Goal: Information Seeking & Learning: Learn about a topic

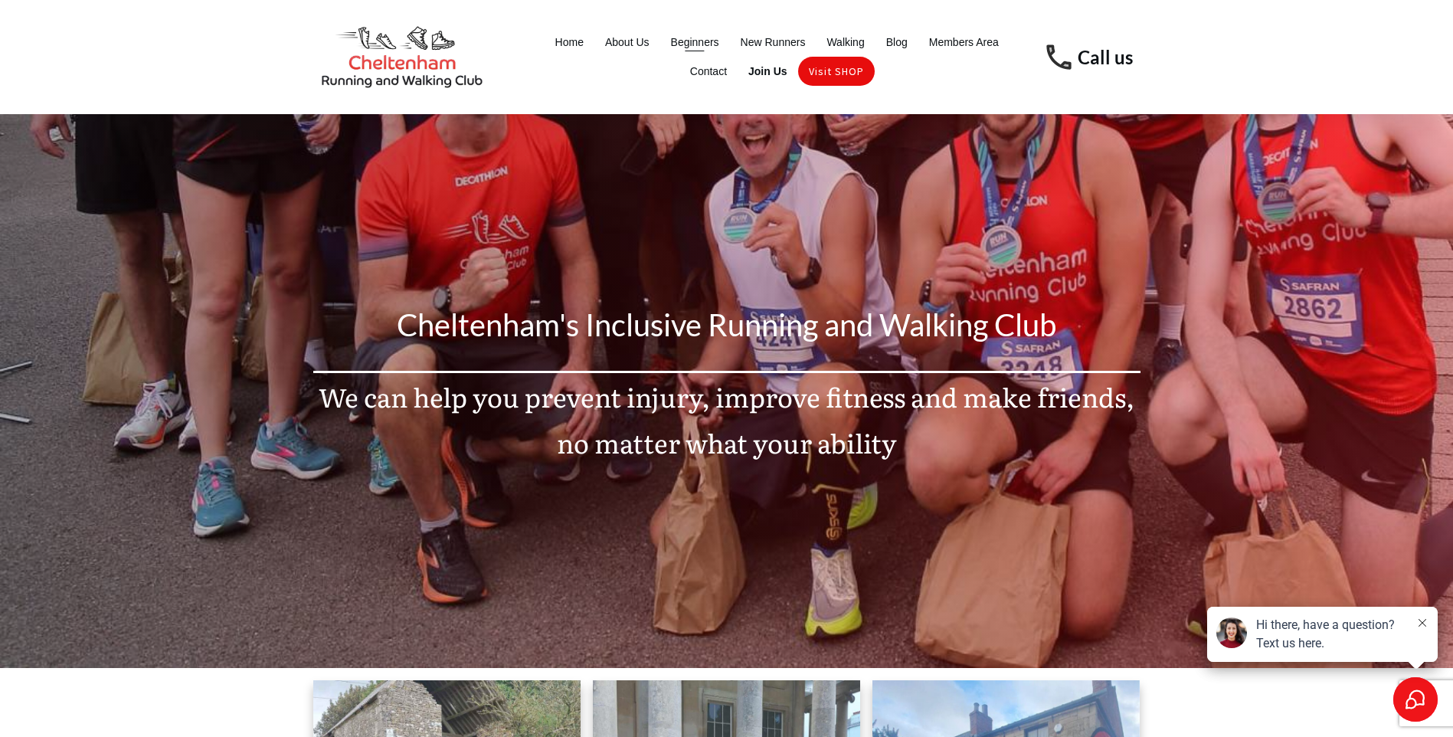
click at [695, 41] on span "Beginners" at bounding box center [695, 41] width 48 height 21
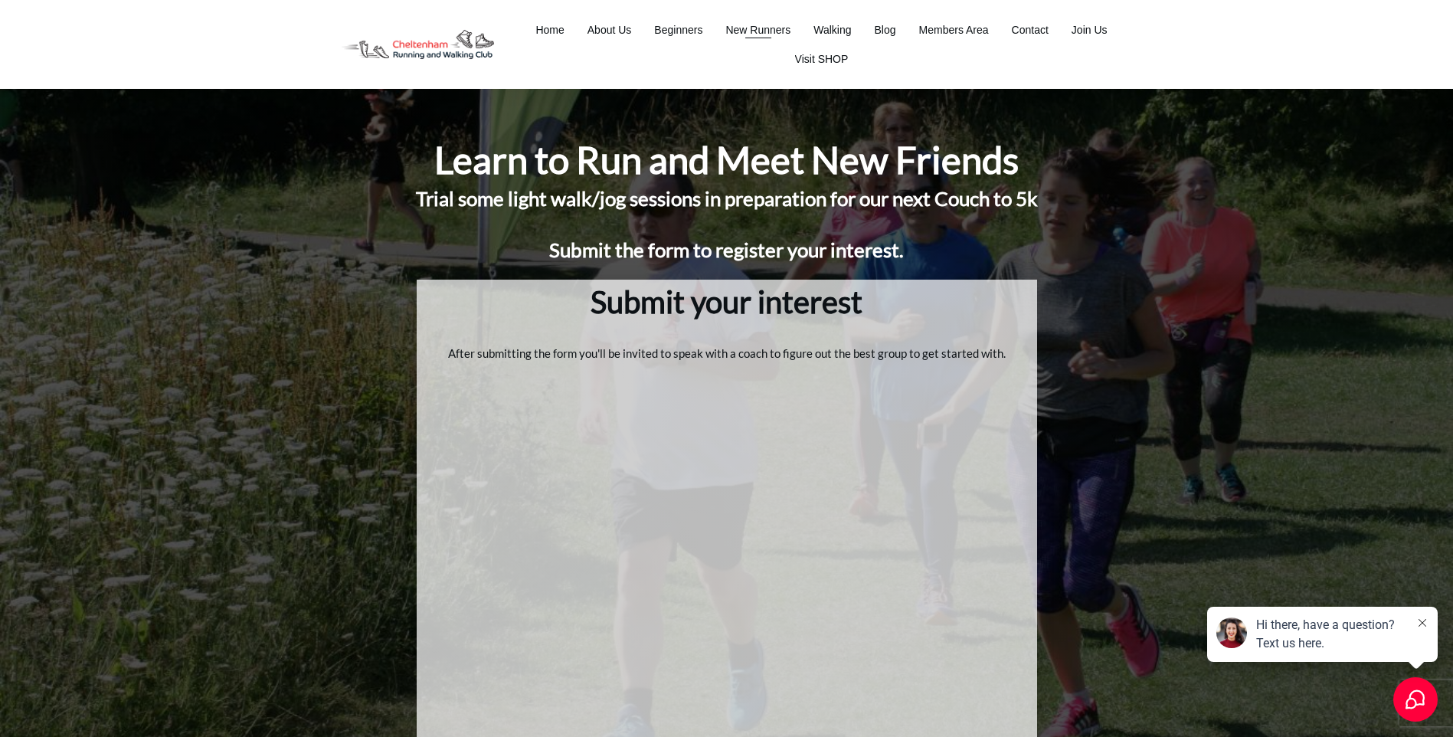
click at [773, 28] on span "New Runners" at bounding box center [758, 29] width 65 height 21
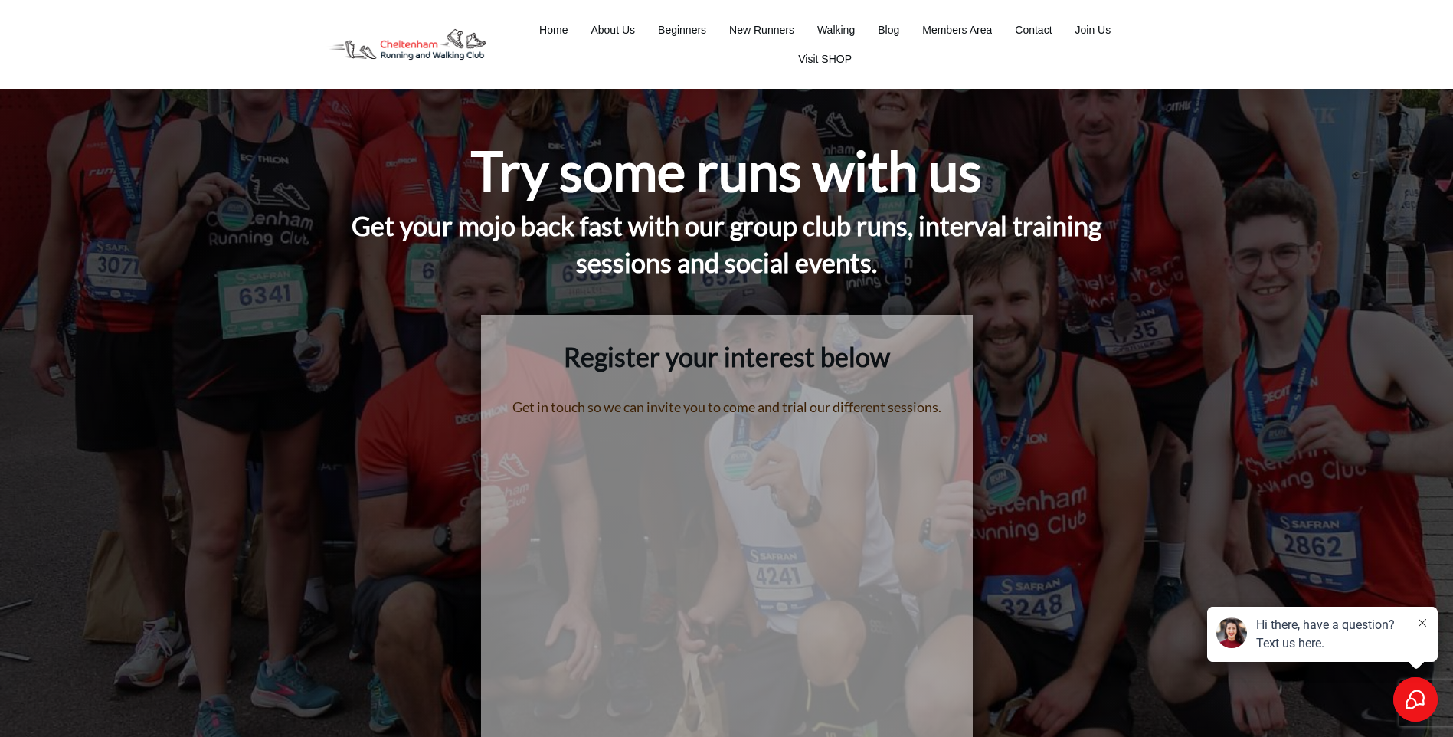
click at [942, 31] on span "Members Area" at bounding box center [957, 29] width 70 height 21
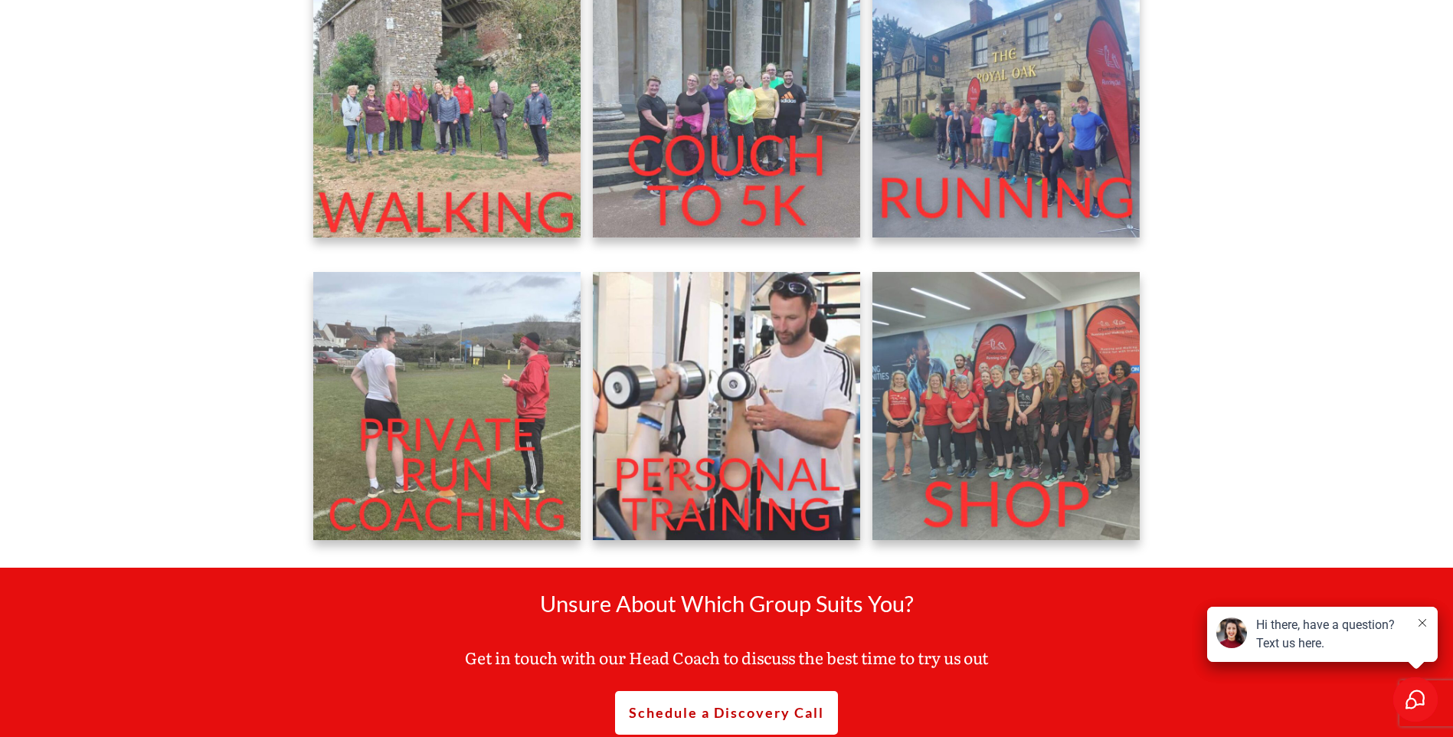
scroll to position [715, 0]
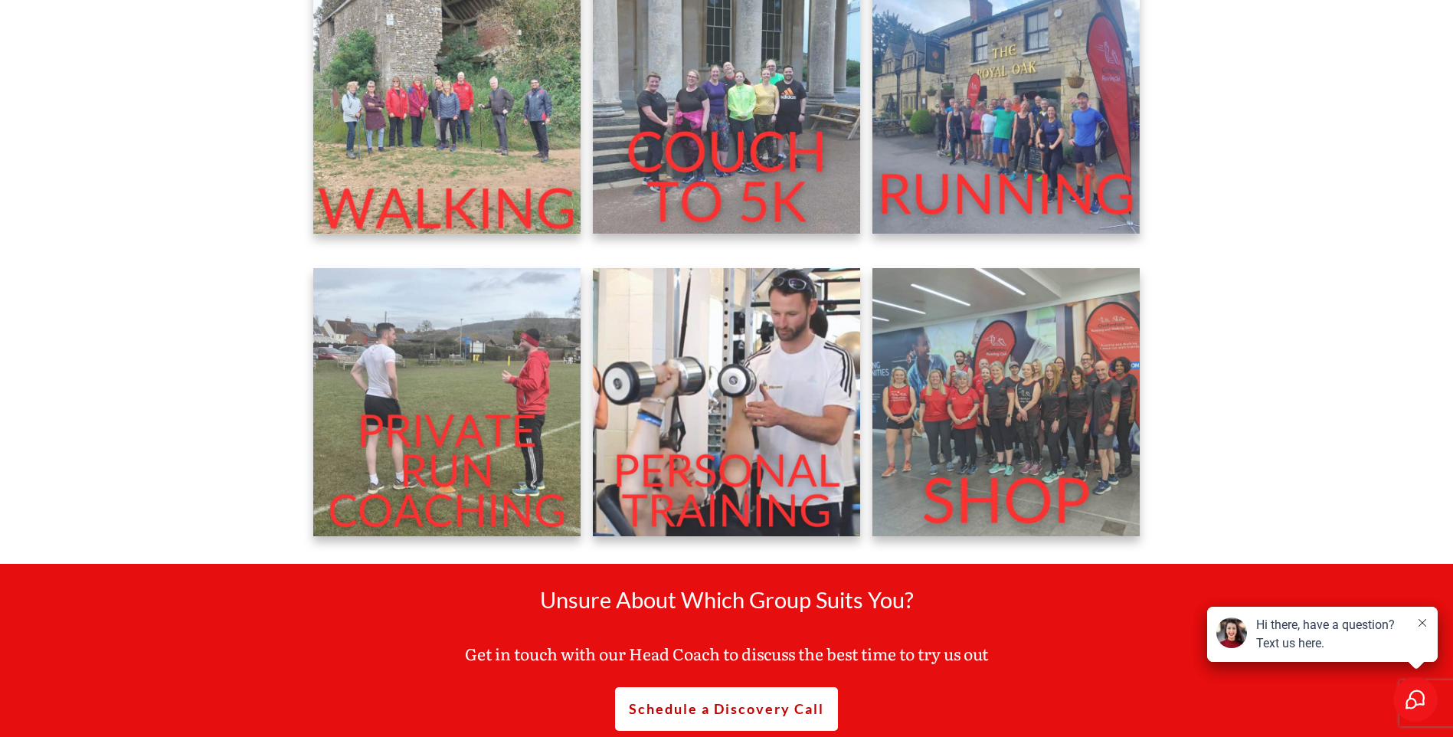
click at [994, 141] on img at bounding box center [1007, 100] width 268 height 268
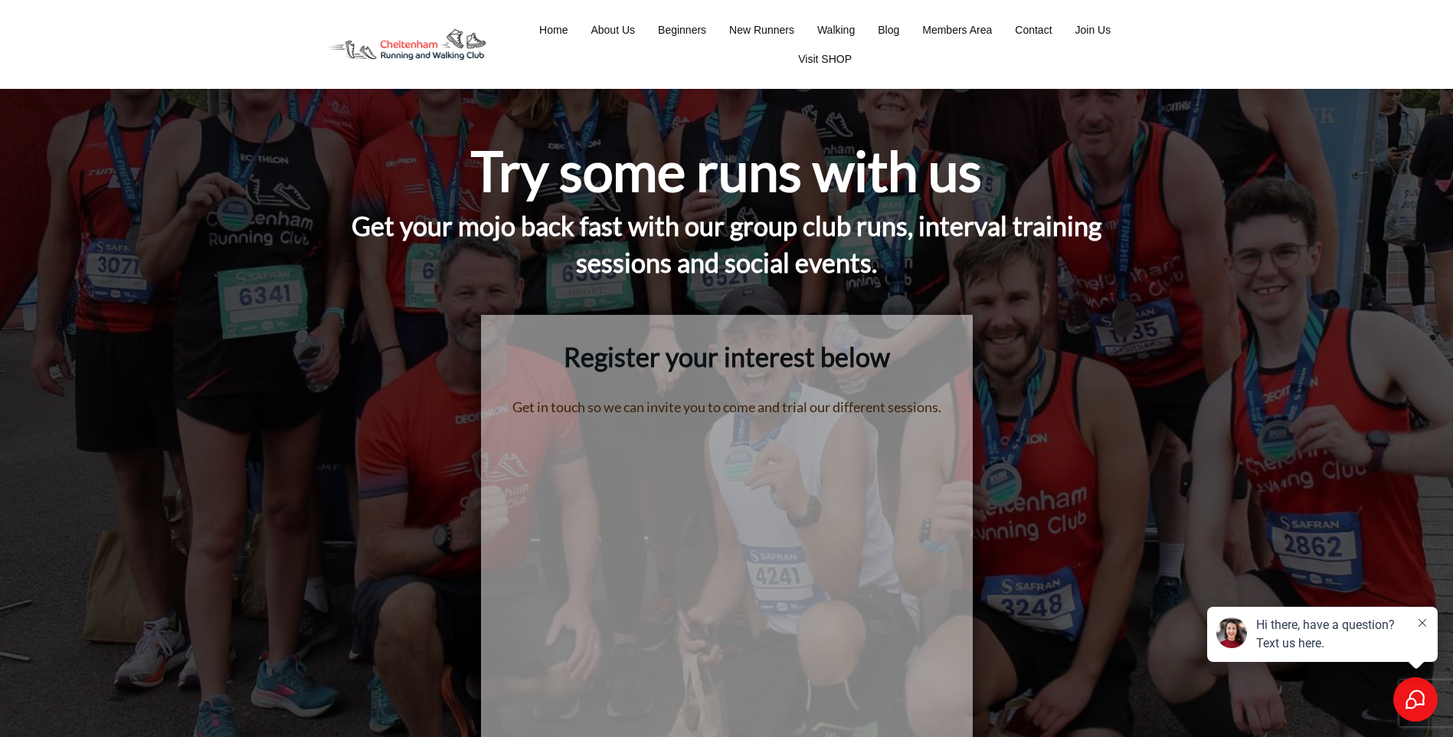
click at [407, 45] on img at bounding box center [405, 44] width 185 height 53
click at [547, 29] on span "Home" at bounding box center [553, 29] width 28 height 21
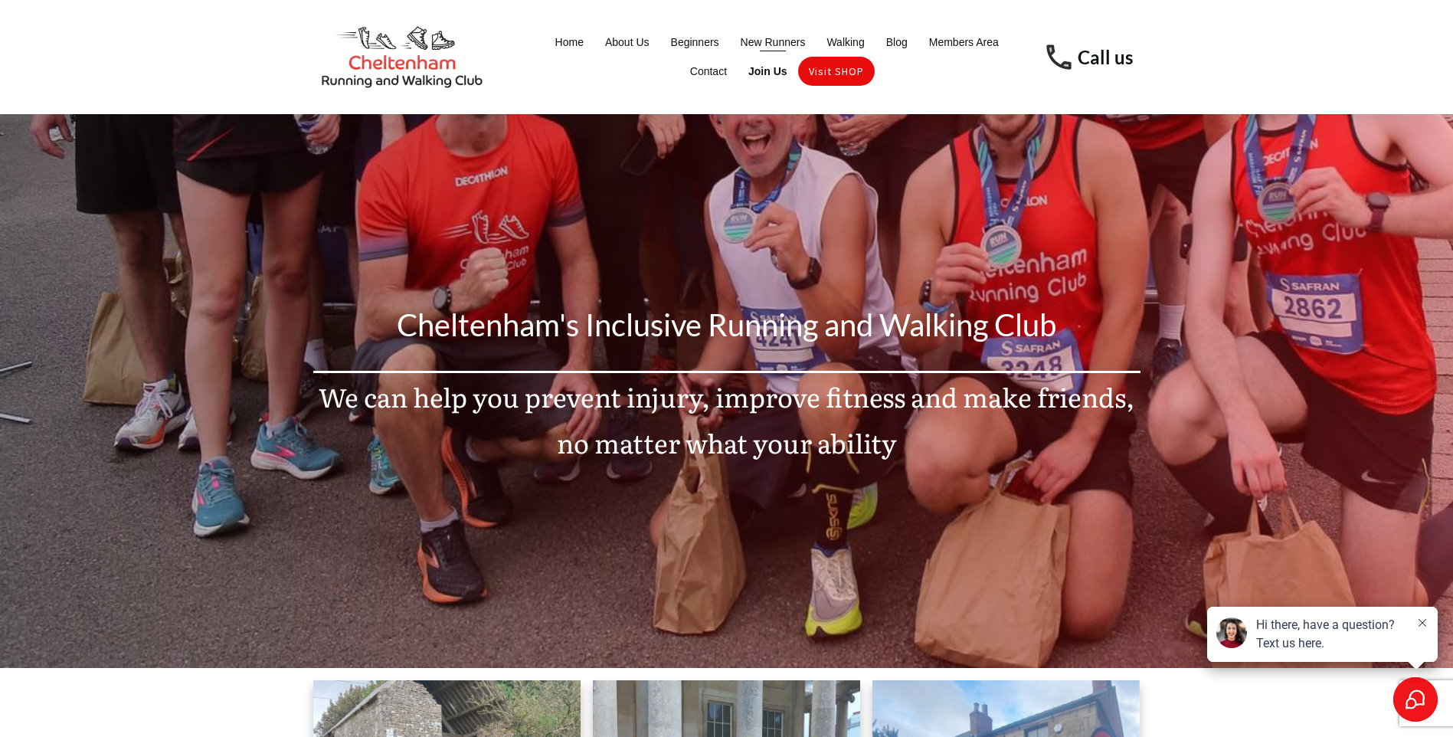
click at [776, 38] on span "New Runners" at bounding box center [773, 41] width 65 height 21
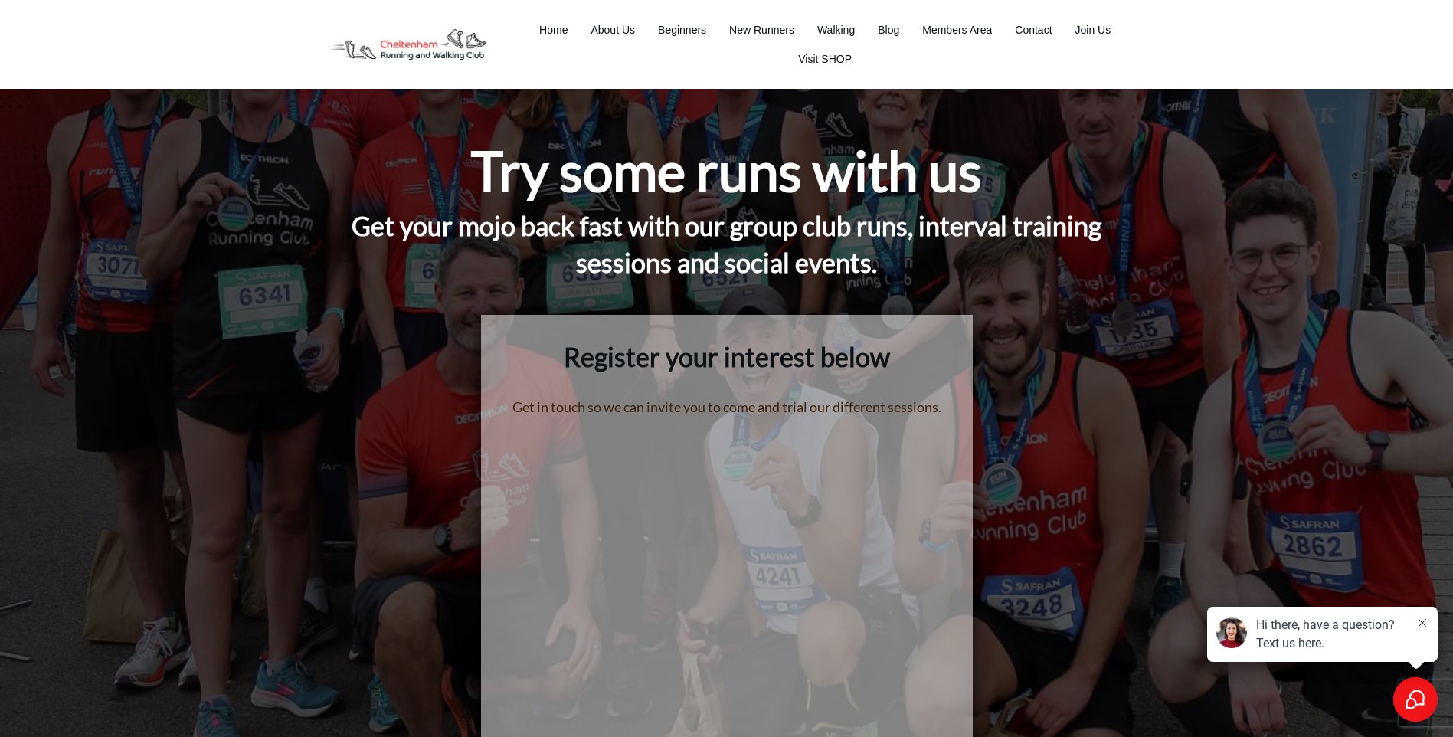
click at [1423, 624] on icon at bounding box center [1423, 623] width 8 height 8
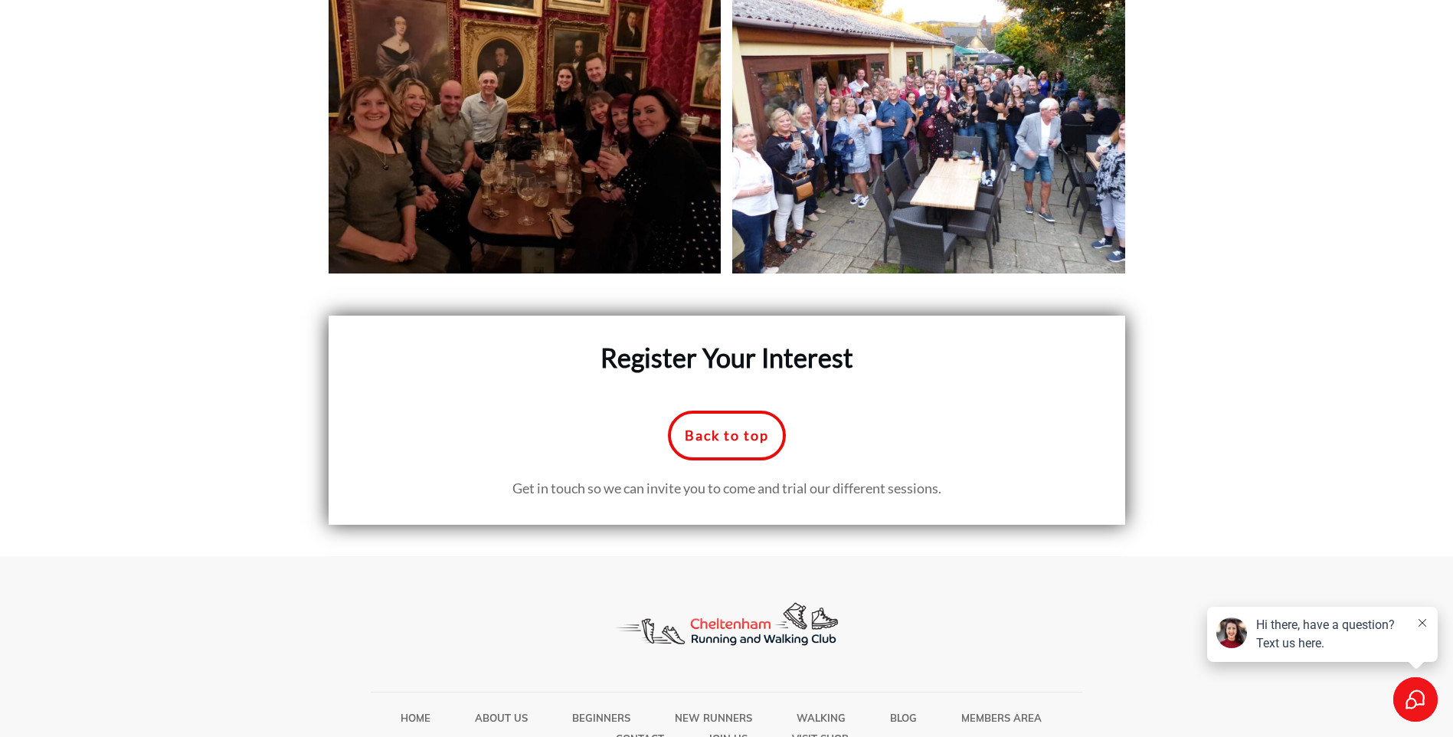
scroll to position [6973, 0]
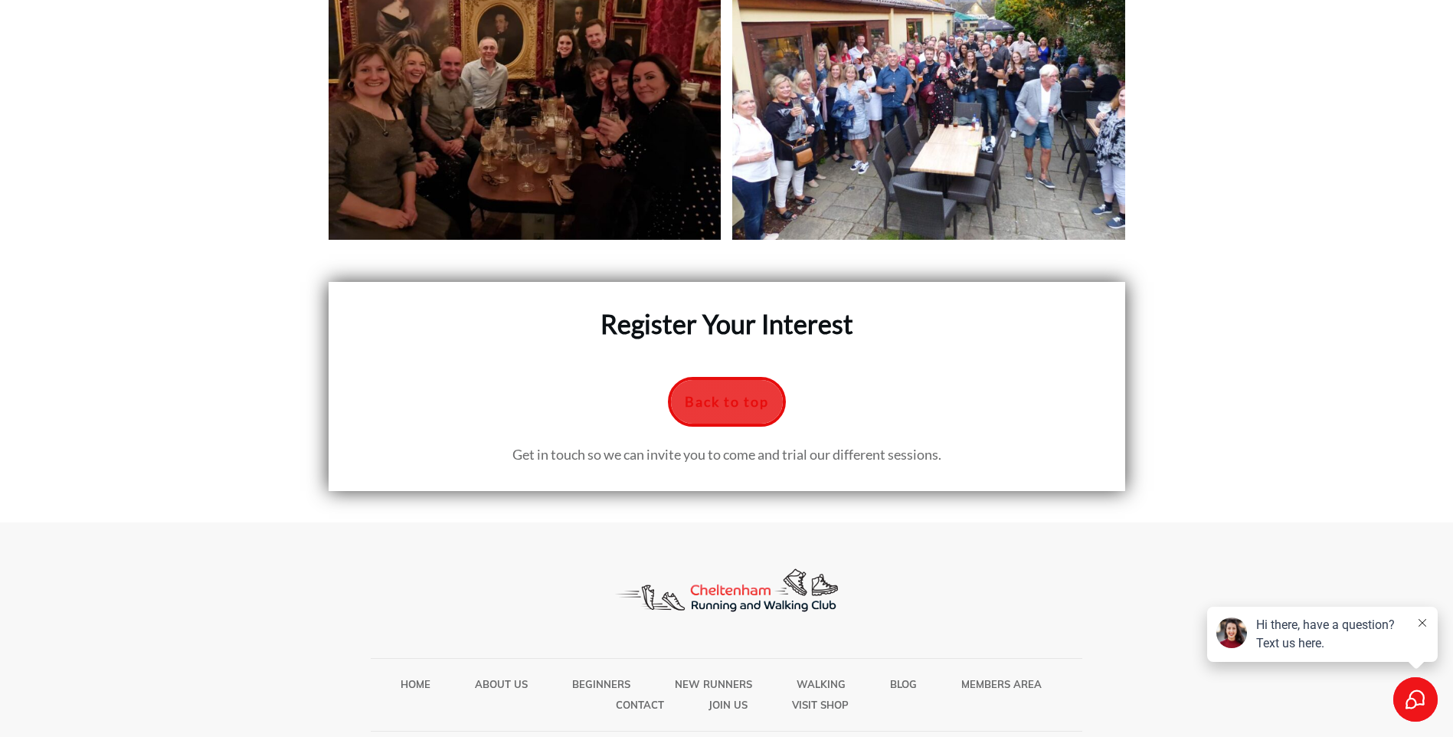
click at [772, 377] on link "Back to top" at bounding box center [727, 402] width 118 height 51
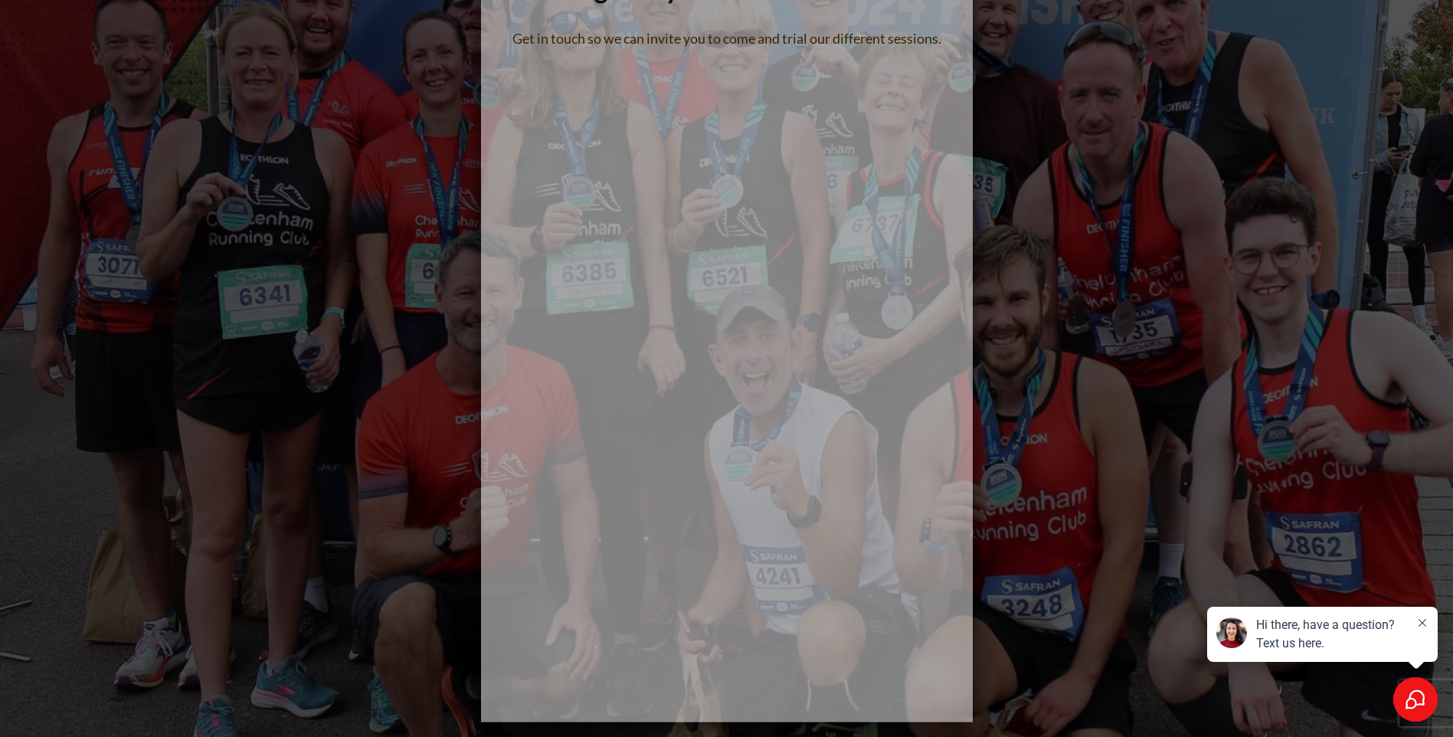
scroll to position [389, 0]
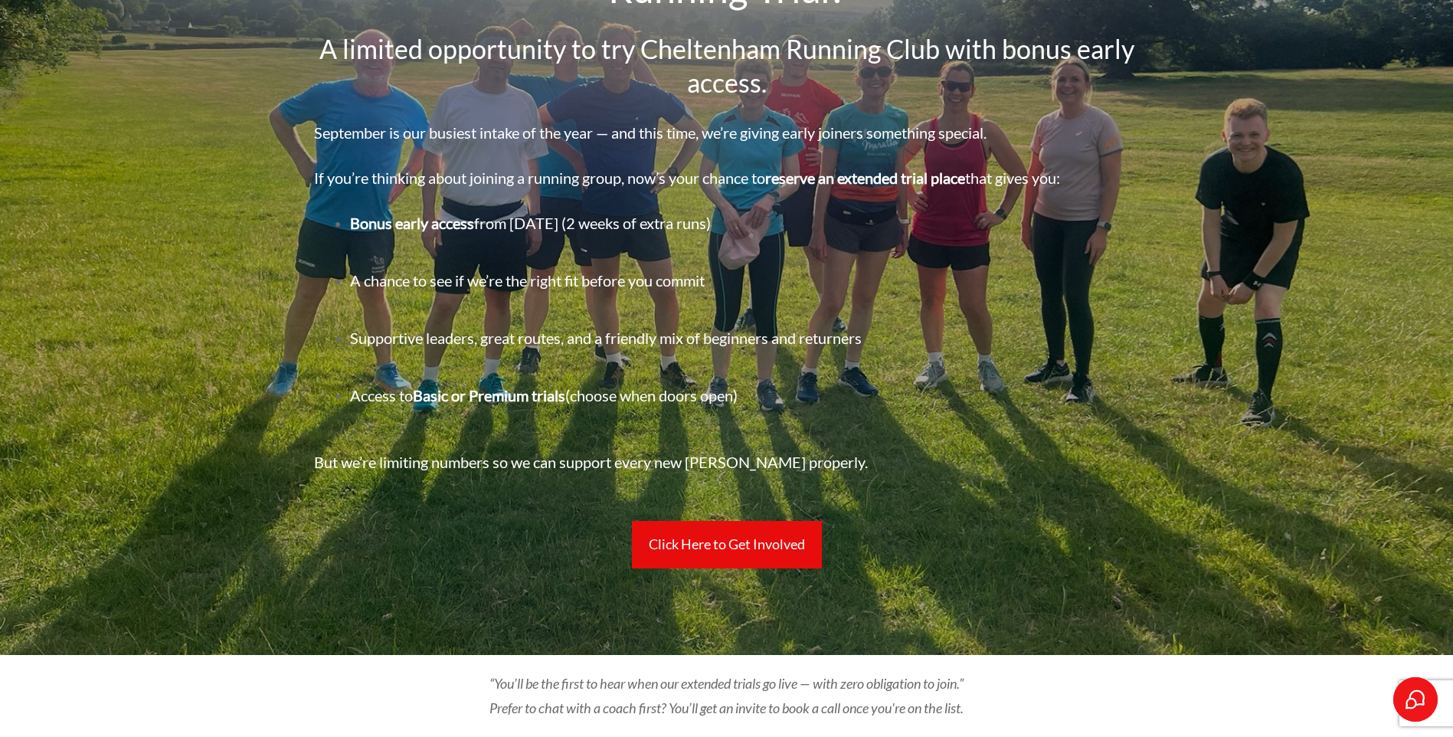
scroll to position [179, 0]
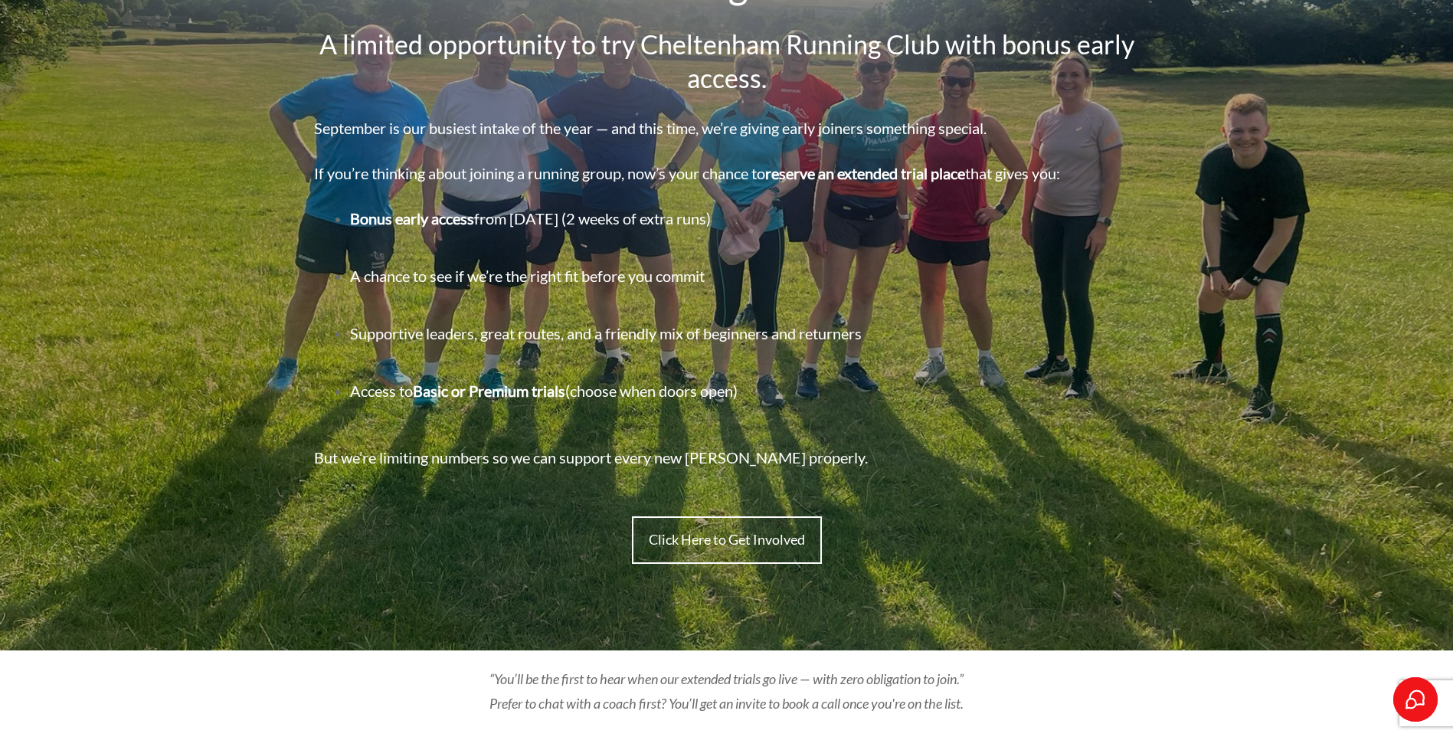
click at [732, 542] on span "Click Here to Get Involved" at bounding box center [727, 540] width 156 height 17
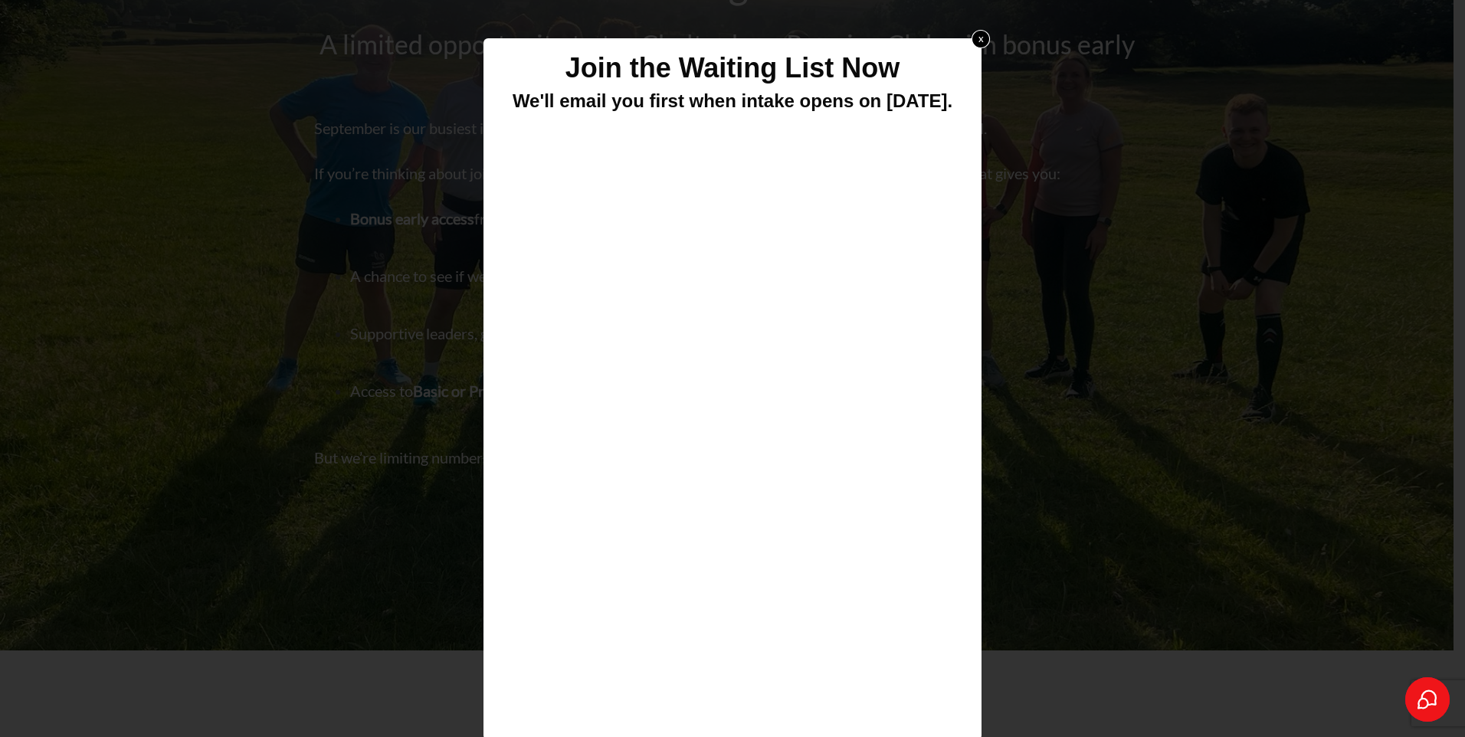
click at [975, 30] on link "x" at bounding box center [980, 39] width 18 height 18
